Goal: Find specific page/section: Find specific page/section

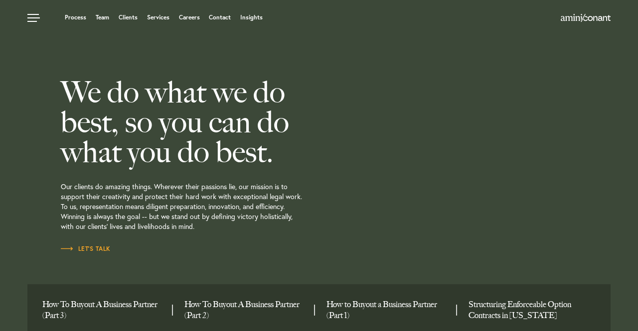
click at [110, 16] on ul "Process Team Clients Services Careers Contact Insights" at bounding box center [244, 17] width 434 height 10
click at [102, 18] on link "Team" at bounding box center [102, 17] width 13 height 6
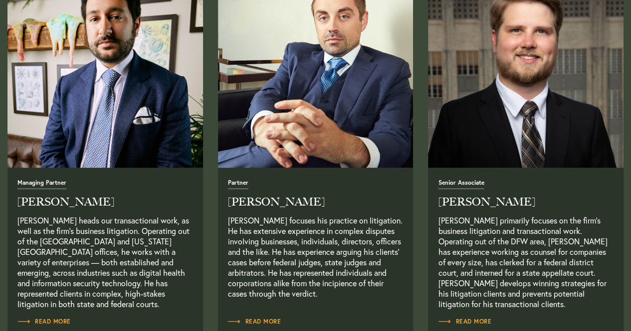
scroll to position [423, 0]
click at [117, 121] on img "Read Full Bio" at bounding box center [104, 69] width 205 height 205
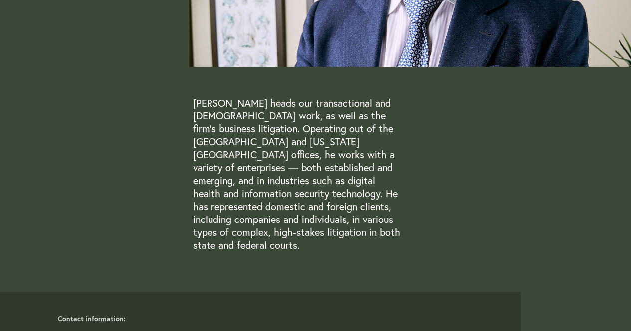
scroll to position [233, 0]
